Goal: Information Seeking & Learning: Learn about a topic

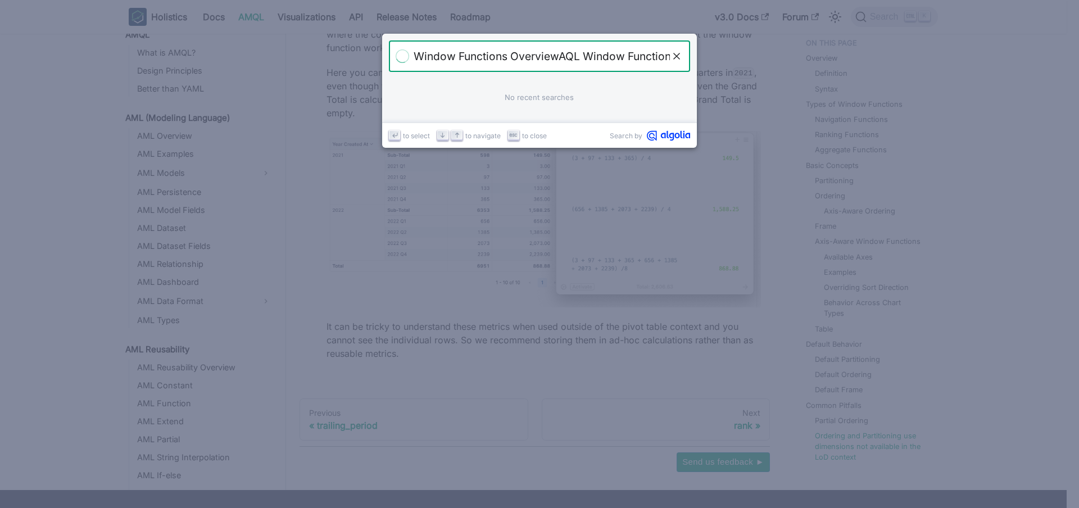
scroll to position [605, 0]
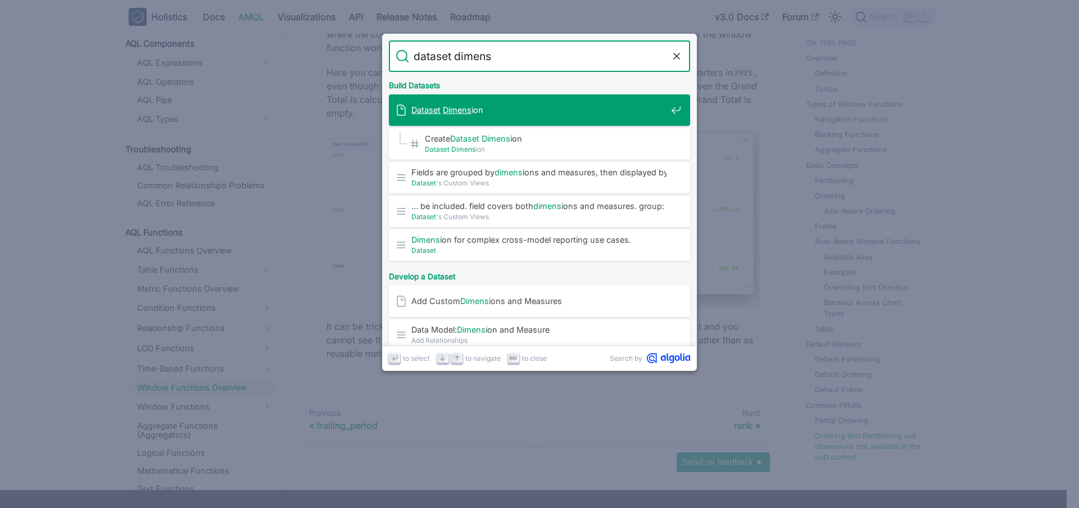
type input "dataset dimensi"
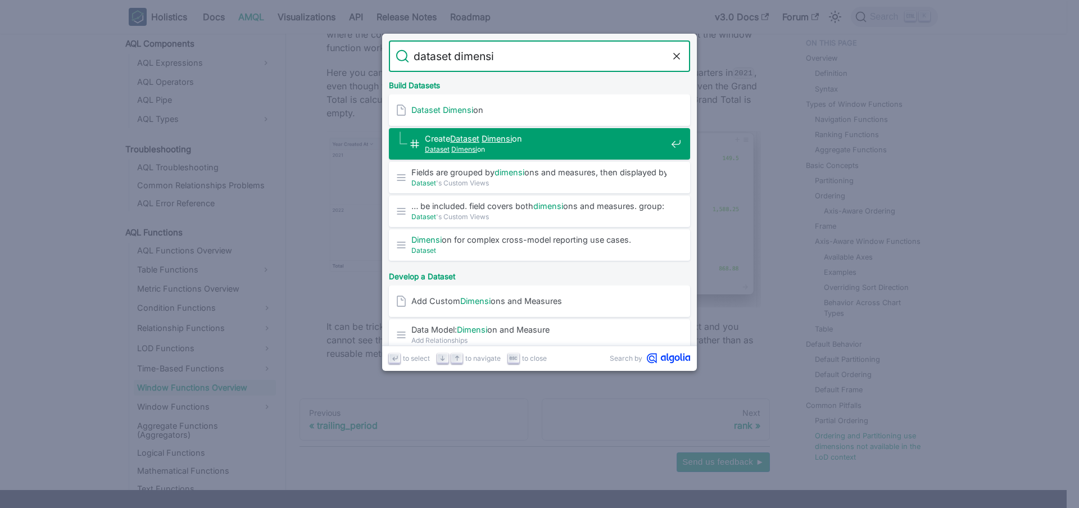
click at [462, 144] on span "Dataset Dimensi on" at bounding box center [546, 149] width 242 height 11
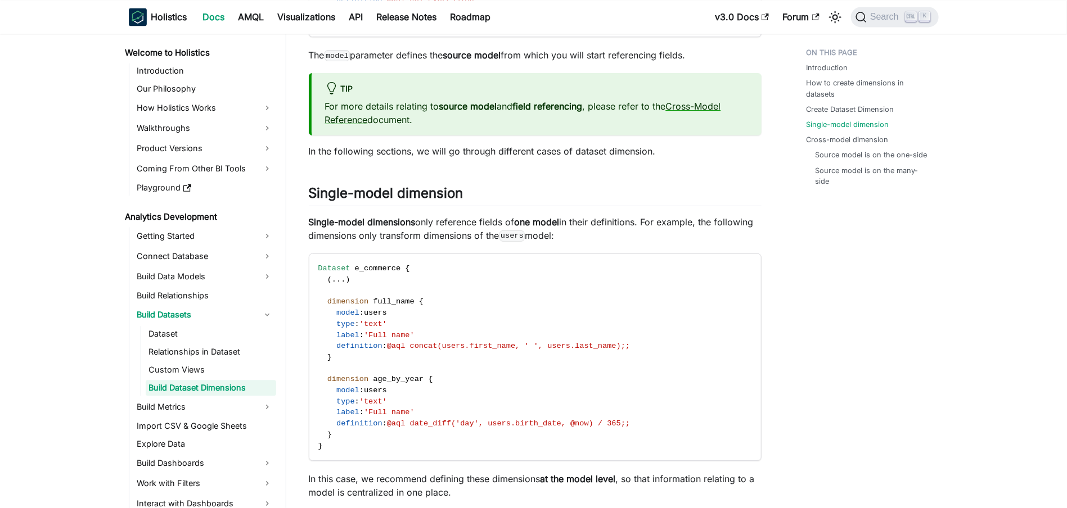
scroll to position [1073, 0]
